Goal: Navigation & Orientation: Find specific page/section

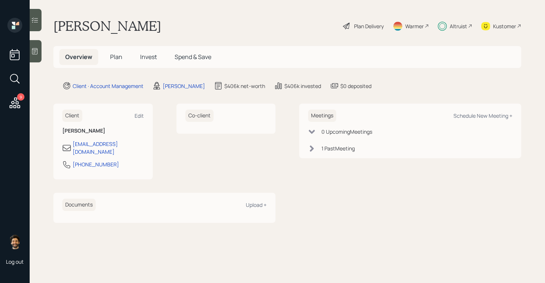
click at [453, 29] on div "Altruist" at bounding box center [458, 26] width 17 height 8
